Goal: Task Accomplishment & Management: Manage account settings

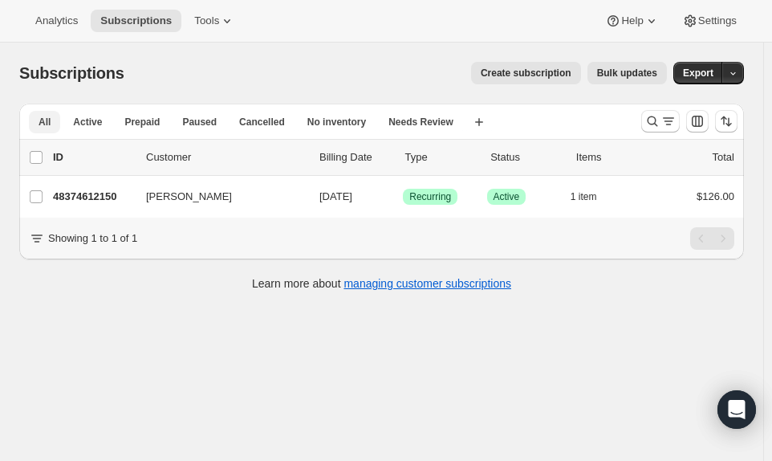
click at [51, 116] on button "All" at bounding box center [44, 122] width 31 height 22
click at [661, 123] on icon "Search and filter results" at bounding box center [653, 121] width 16 height 16
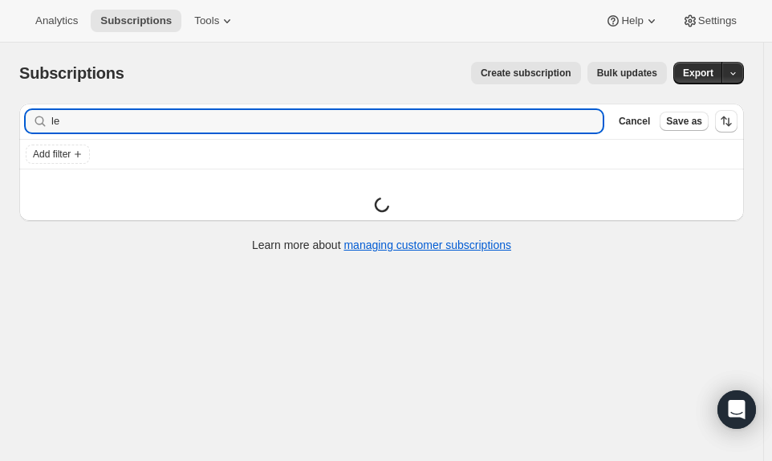
type input "l"
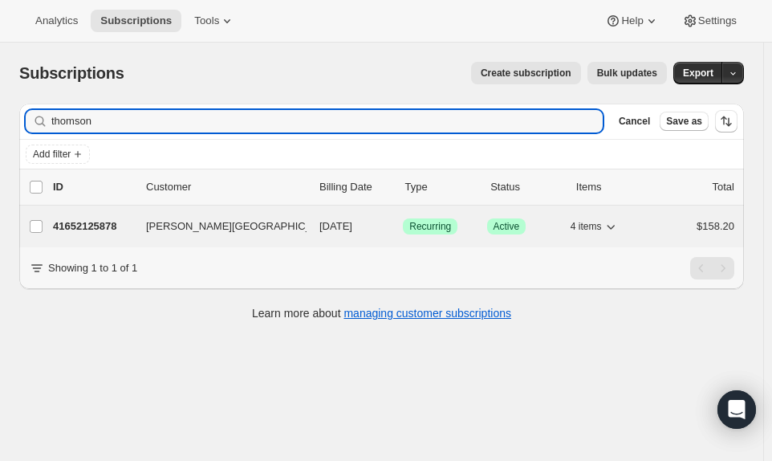
type input "thomson"
click at [78, 222] on p "41652125878" at bounding box center [93, 226] width 80 height 16
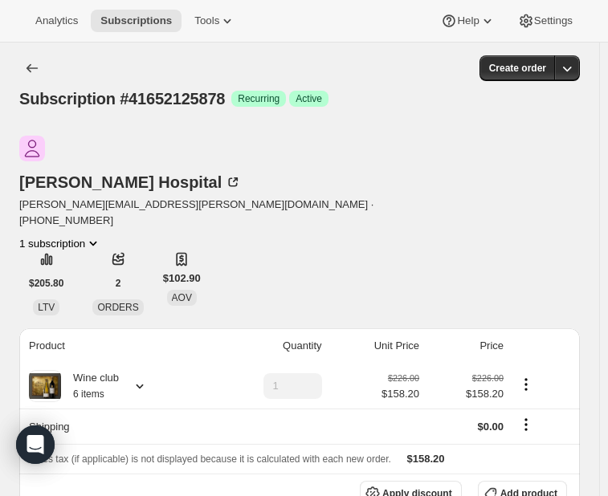
click at [134, 378] on icon at bounding box center [140, 386] width 16 height 16
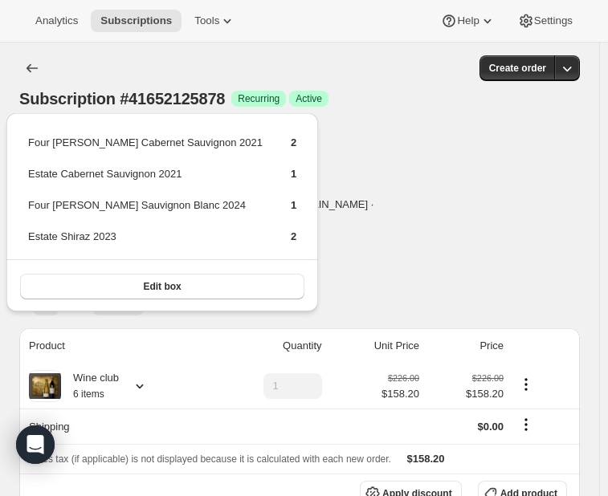
click at [458, 249] on div "[PERSON_NAME] Hospital [PERSON_NAME][EMAIL_ADDRESS][PERSON_NAME][DOMAIN_NAME] ·…" at bounding box center [299, 226] width 560 height 180
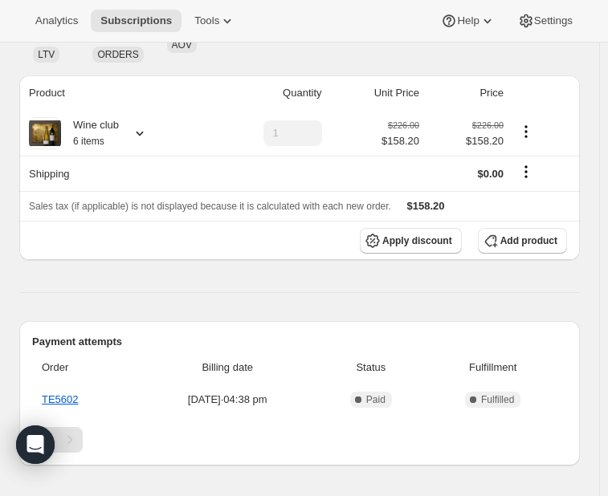
scroll to position [321, 0]
